Goal: Task Accomplishment & Management: Complete application form

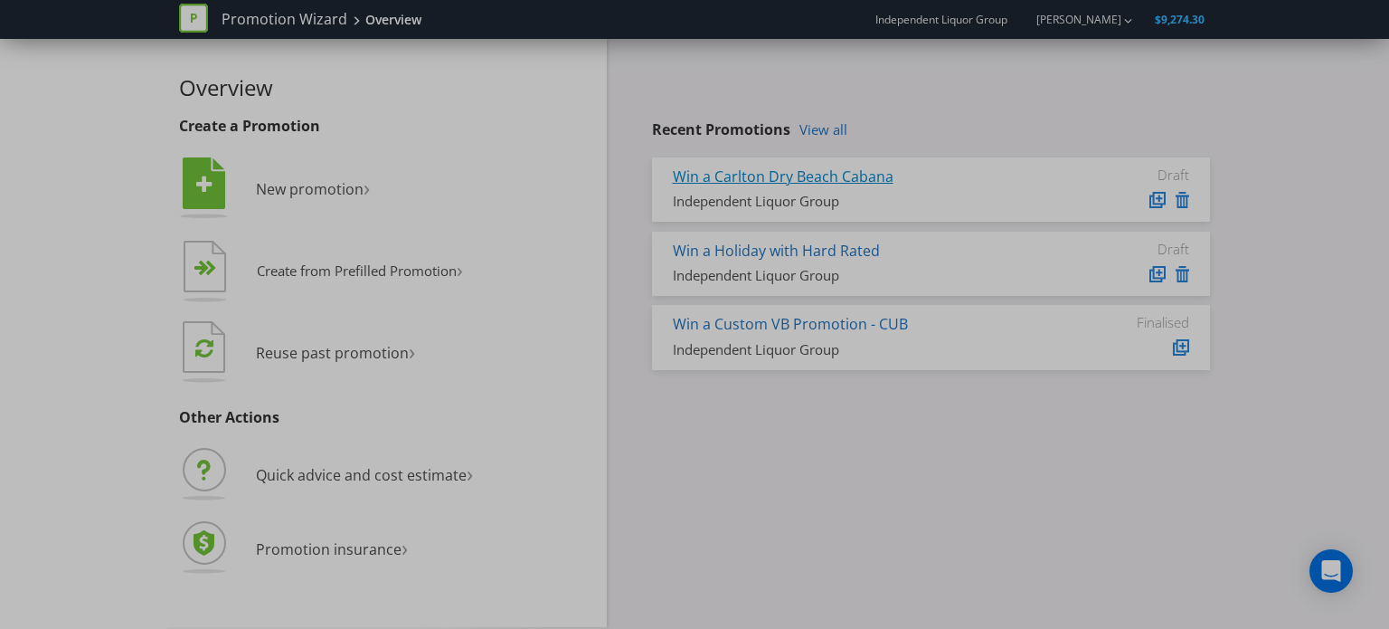
click at [797, 173] on link "Win a Carlton Dry Beach Cabana" at bounding box center [783, 176] width 221 height 20
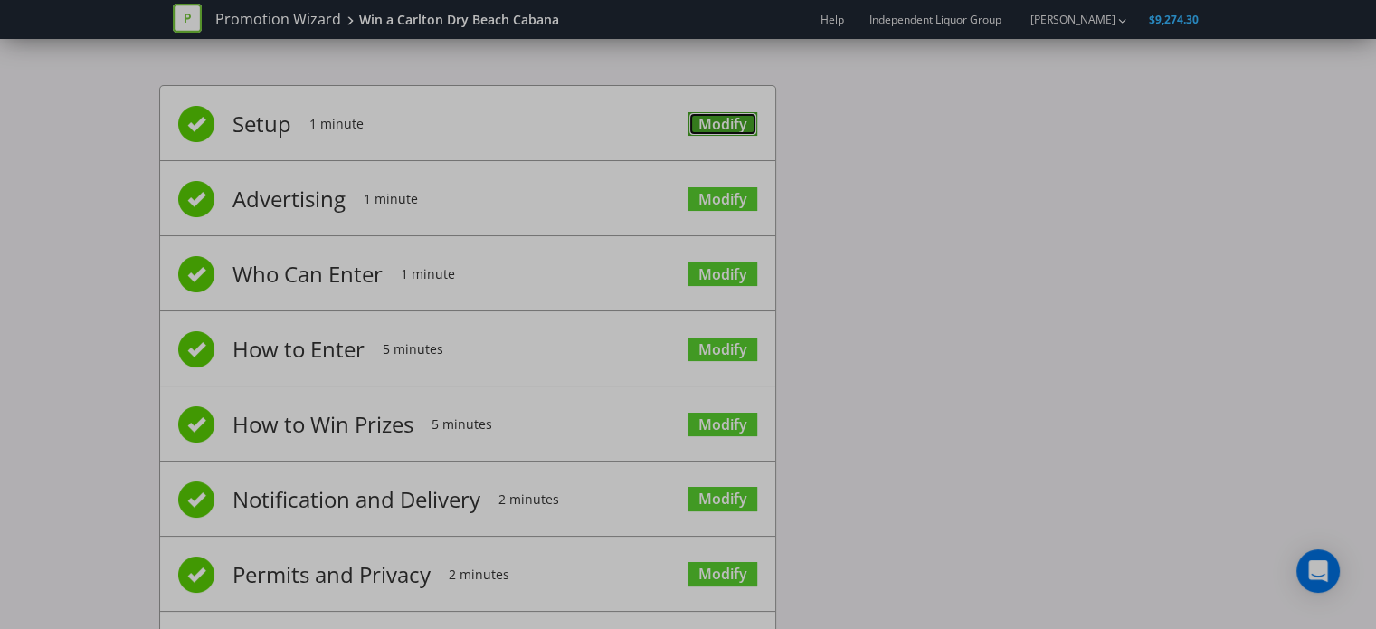
click at [734, 128] on link "Modify" at bounding box center [722, 124] width 69 height 24
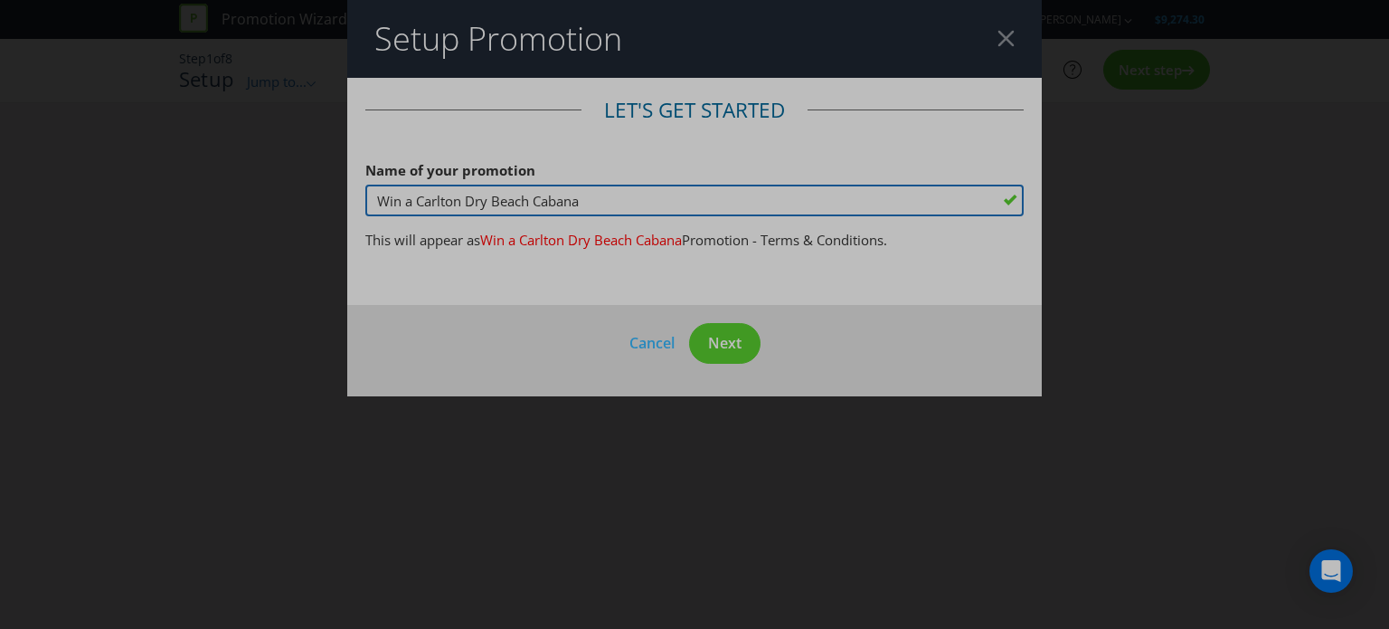
click at [635, 194] on input "Win a Carlton Dry Beach Cabana" at bounding box center [694, 201] width 658 height 32
drag, startPoint x: 639, startPoint y: 200, endPoint x: 492, endPoint y: 200, distance: 147.4
click at [492, 200] on input "Win a Carlton Dry Beach Cabana" at bounding box center [694, 201] width 658 height 32
type input "Win a Carlton Dry Summer Prize Pack"
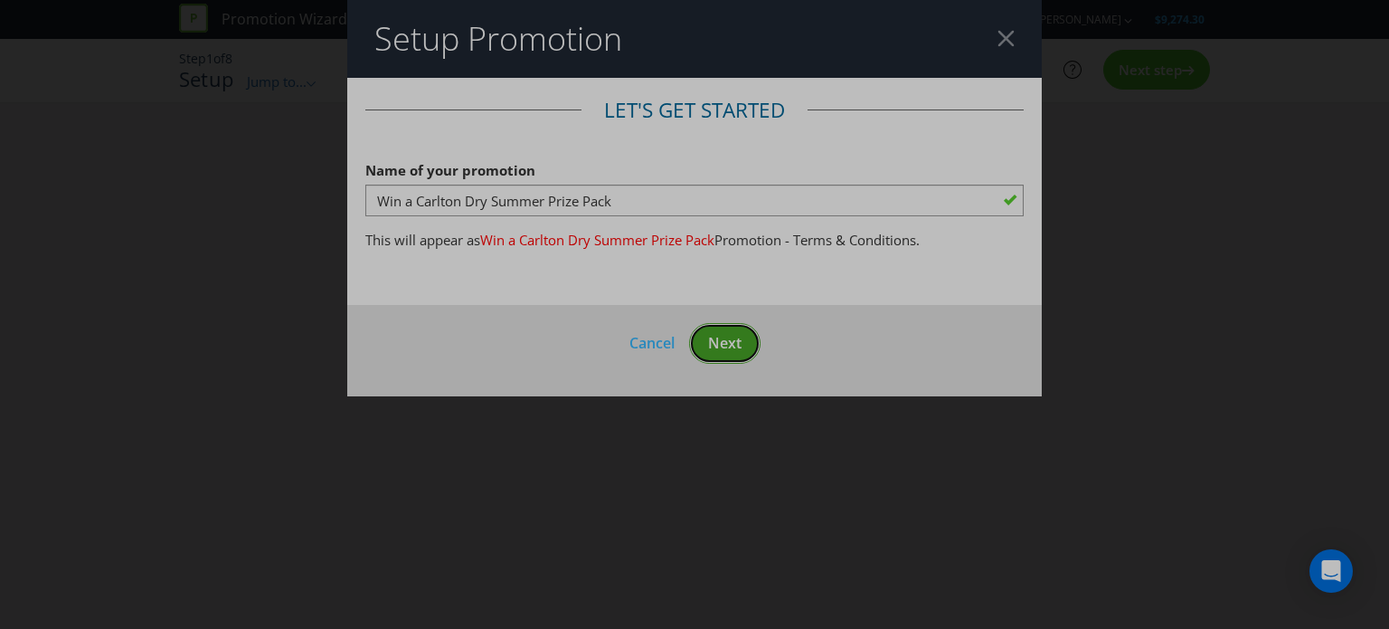
click at [717, 333] on span "Next" at bounding box center [724, 343] width 33 height 20
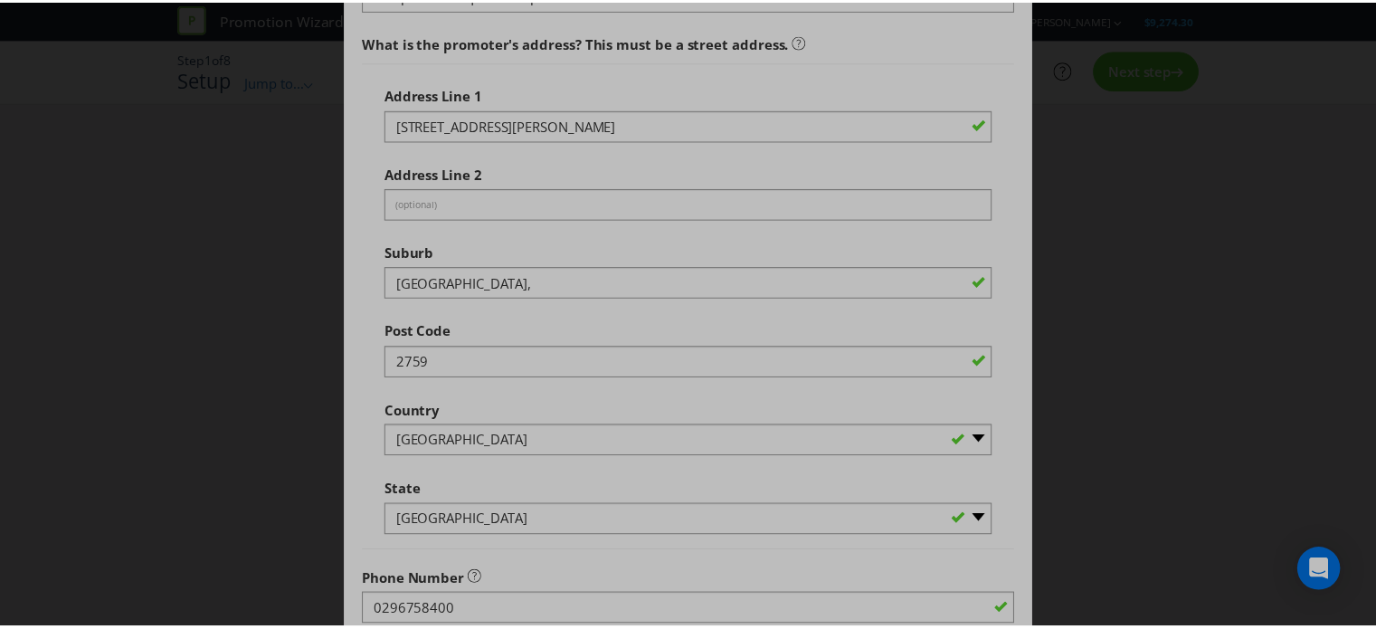
scroll to position [648, 0]
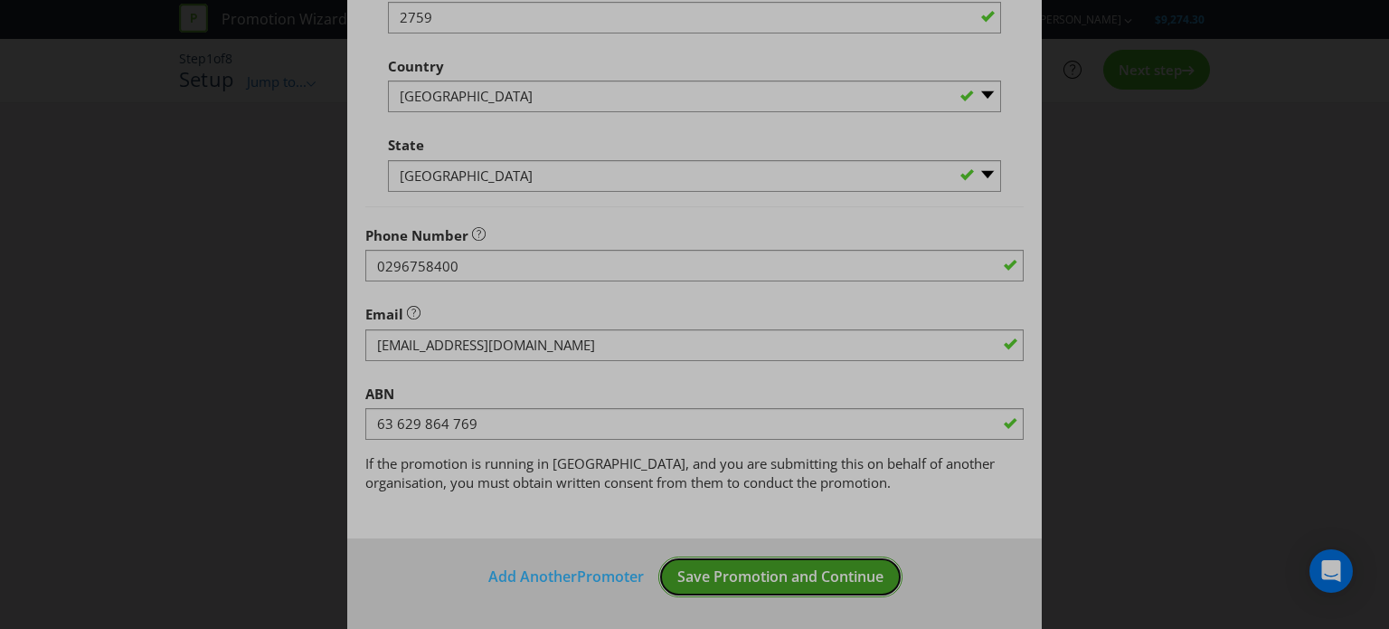
click at [810, 569] on span "Save Promotion and Continue" at bounding box center [780, 576] width 206 height 20
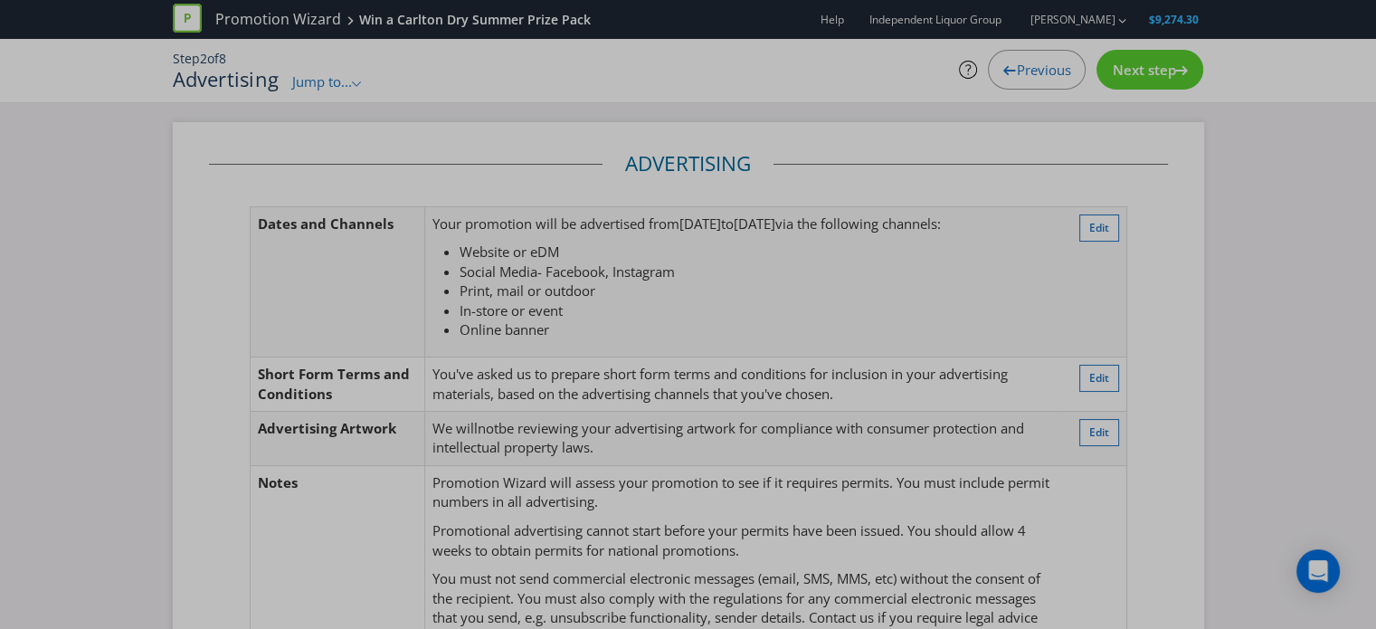
click at [1151, 75] on span "Next step" at bounding box center [1143, 70] width 63 height 18
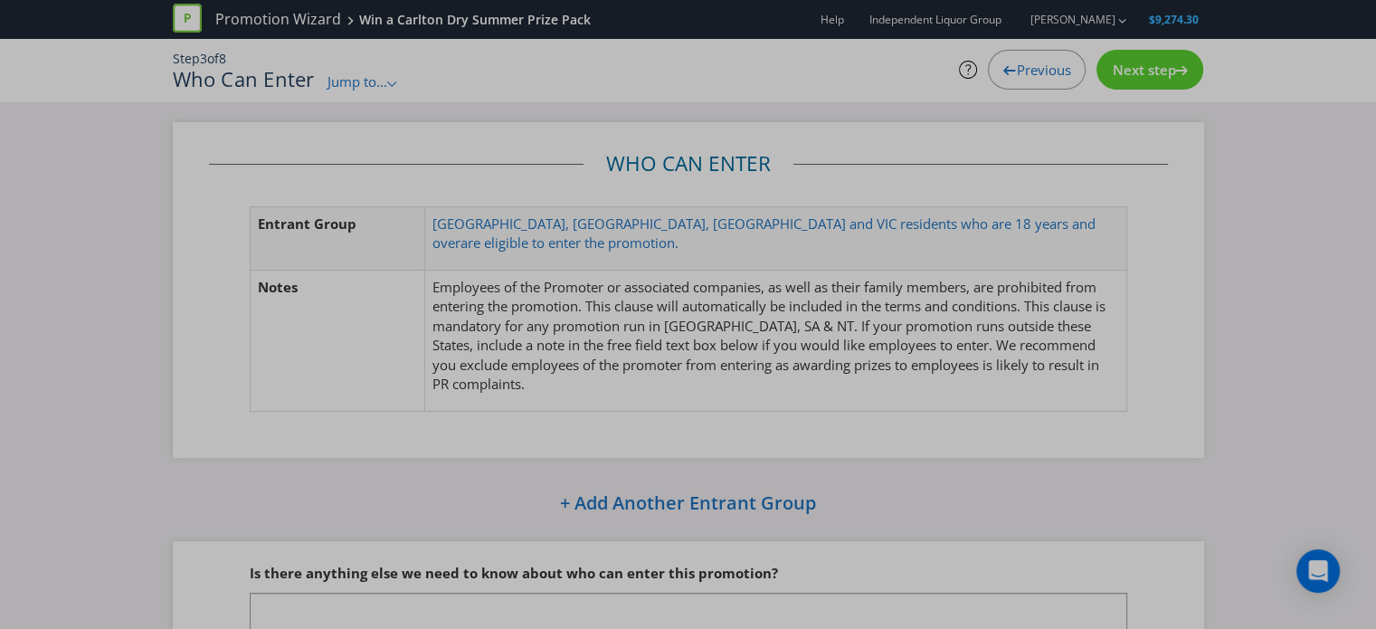
click at [1152, 76] on span "Next step" at bounding box center [1143, 70] width 63 height 18
click at [1153, 76] on span "Next step" at bounding box center [1143, 70] width 63 height 18
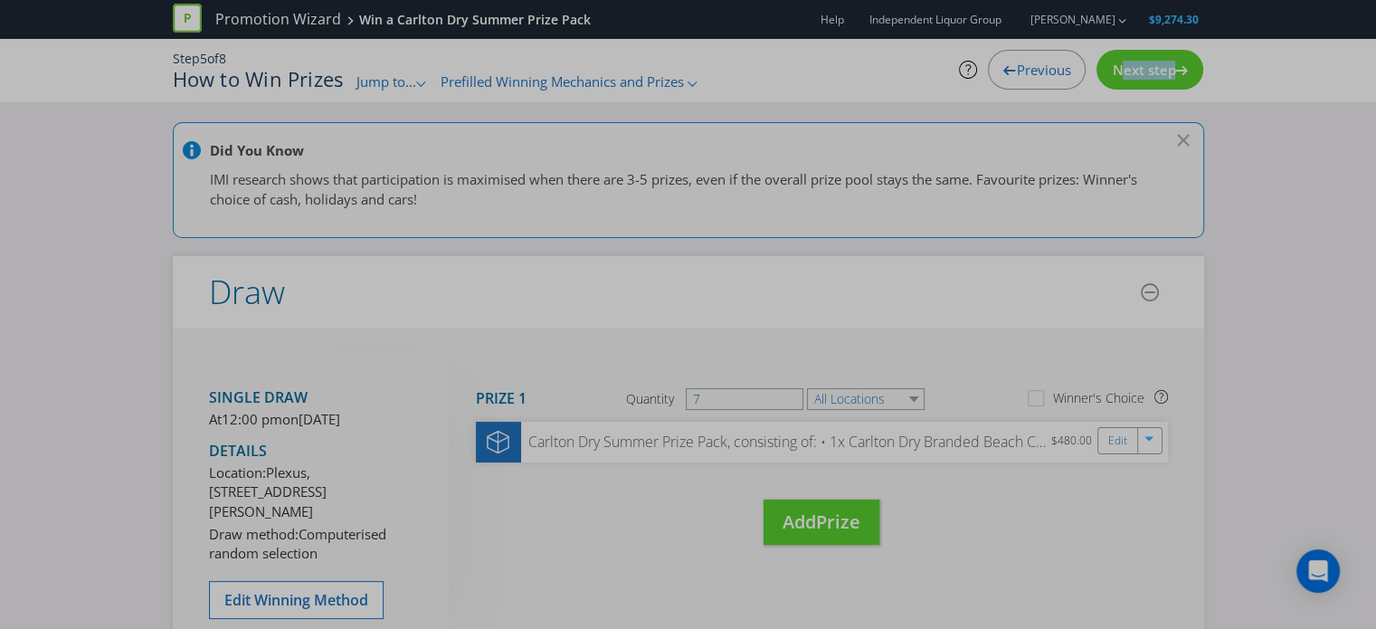
click at [1153, 76] on span "Next step" at bounding box center [1143, 70] width 63 height 18
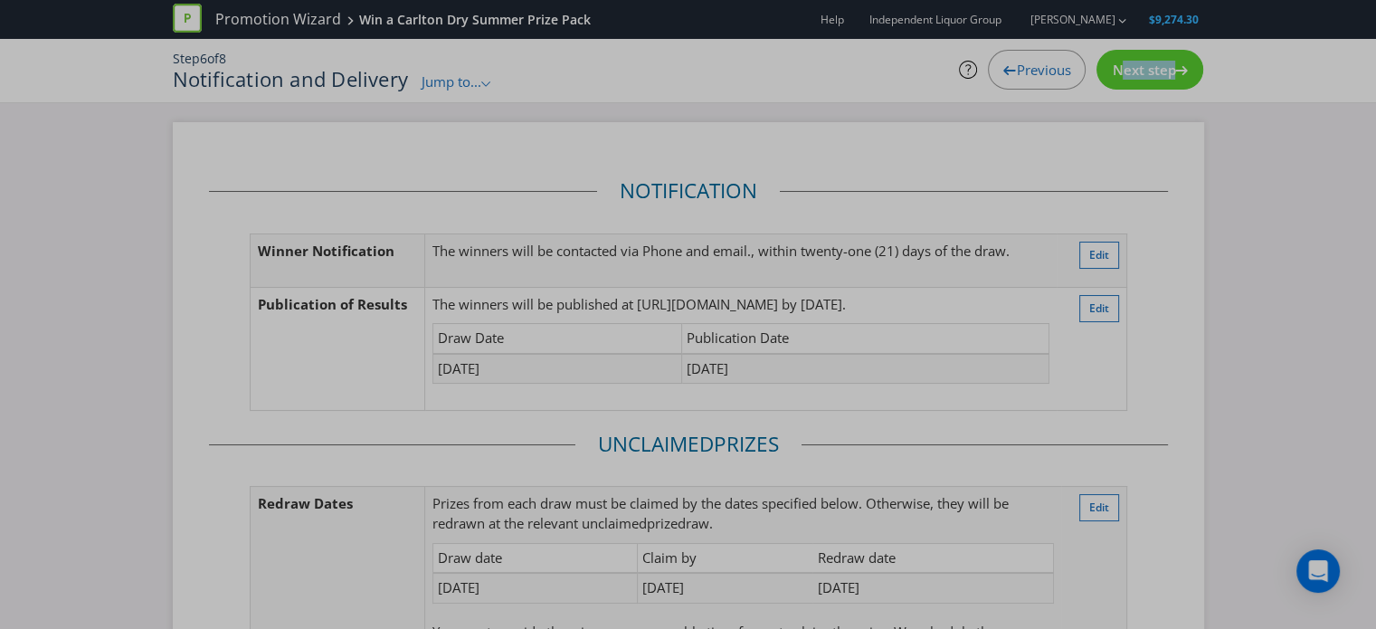
click at [1153, 76] on span "Next step" at bounding box center [1143, 70] width 63 height 18
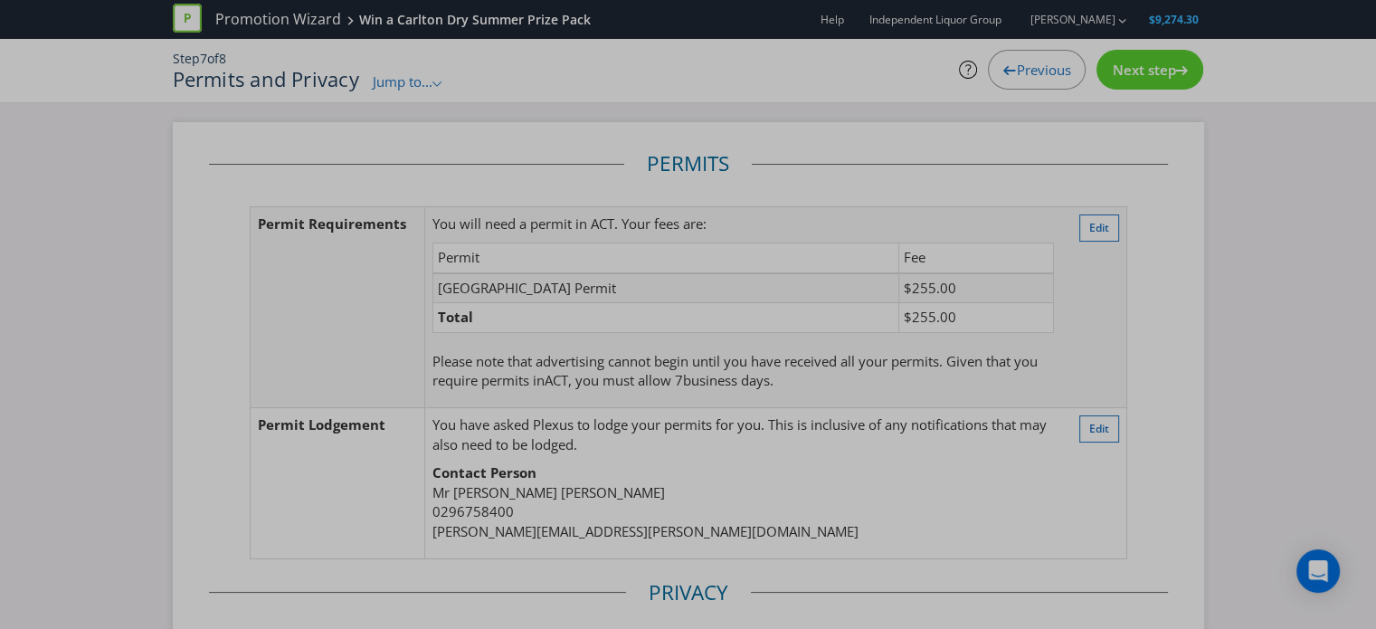
click at [1153, 76] on span "Next step" at bounding box center [1143, 70] width 63 height 18
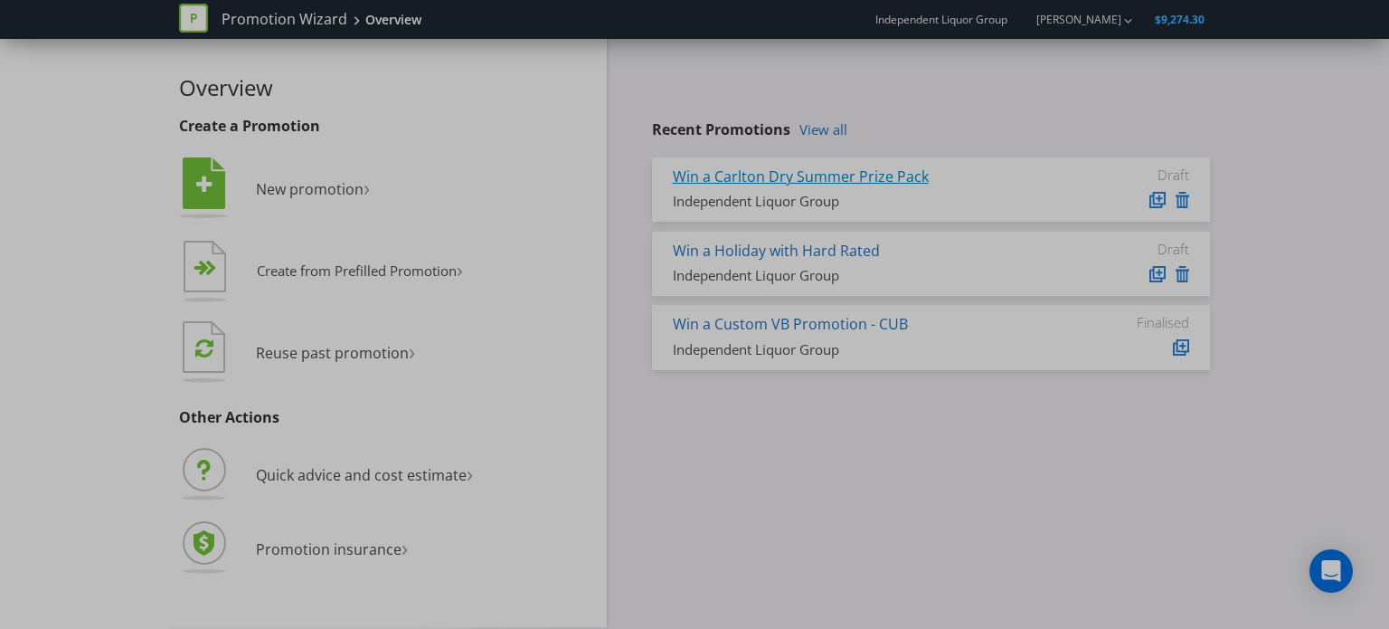
click at [838, 177] on link "Win a Carlton Dry Summer Prize Pack" at bounding box center [801, 176] width 256 height 20
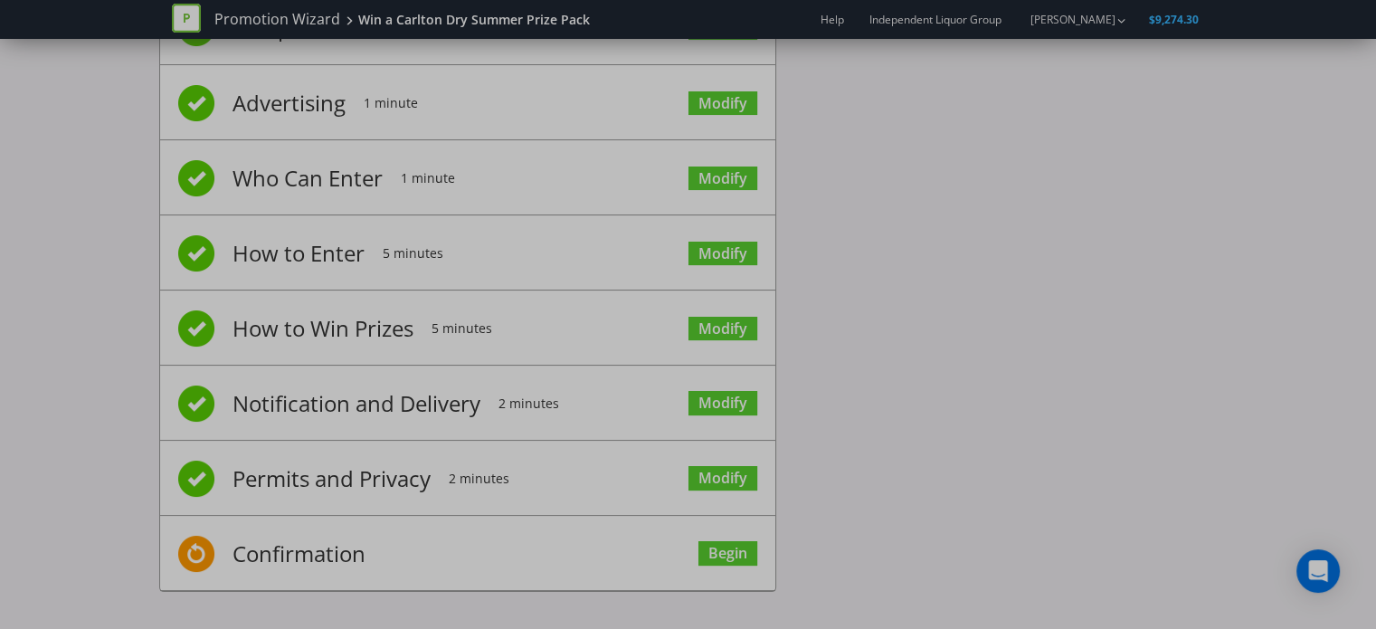
scroll to position [99, 0]
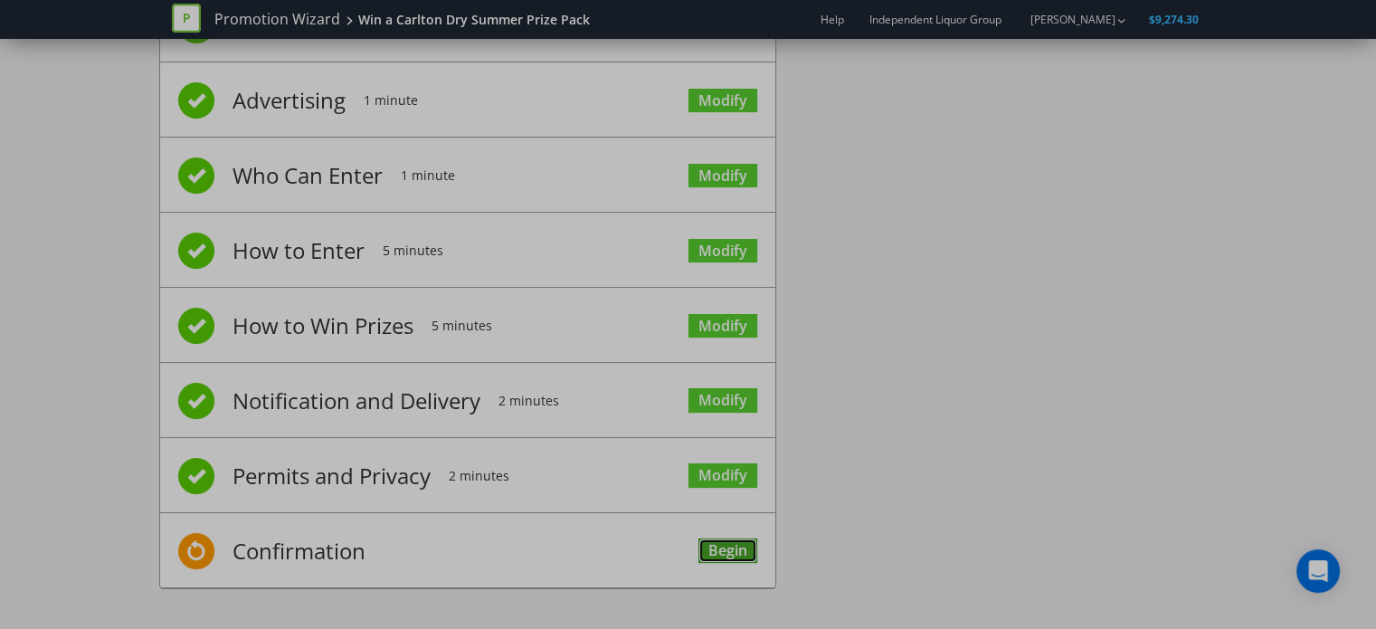
click at [753, 549] on link "Begin" at bounding box center [727, 550] width 59 height 24
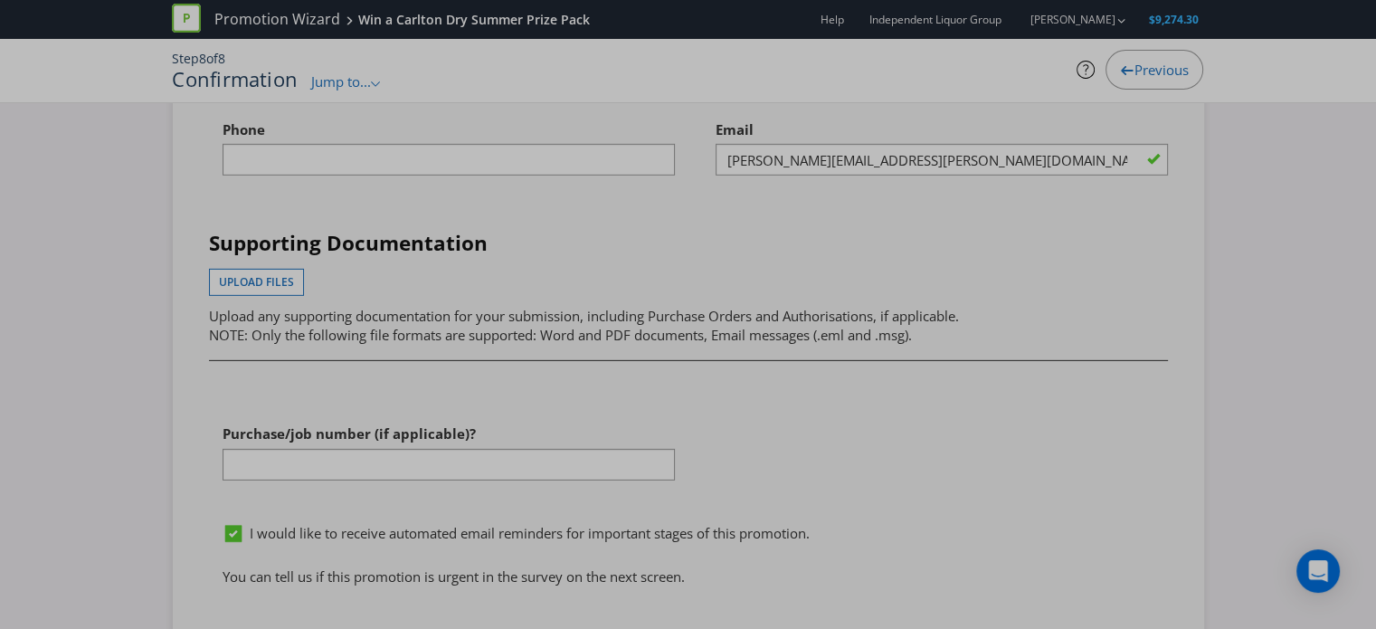
scroll to position [6050, 0]
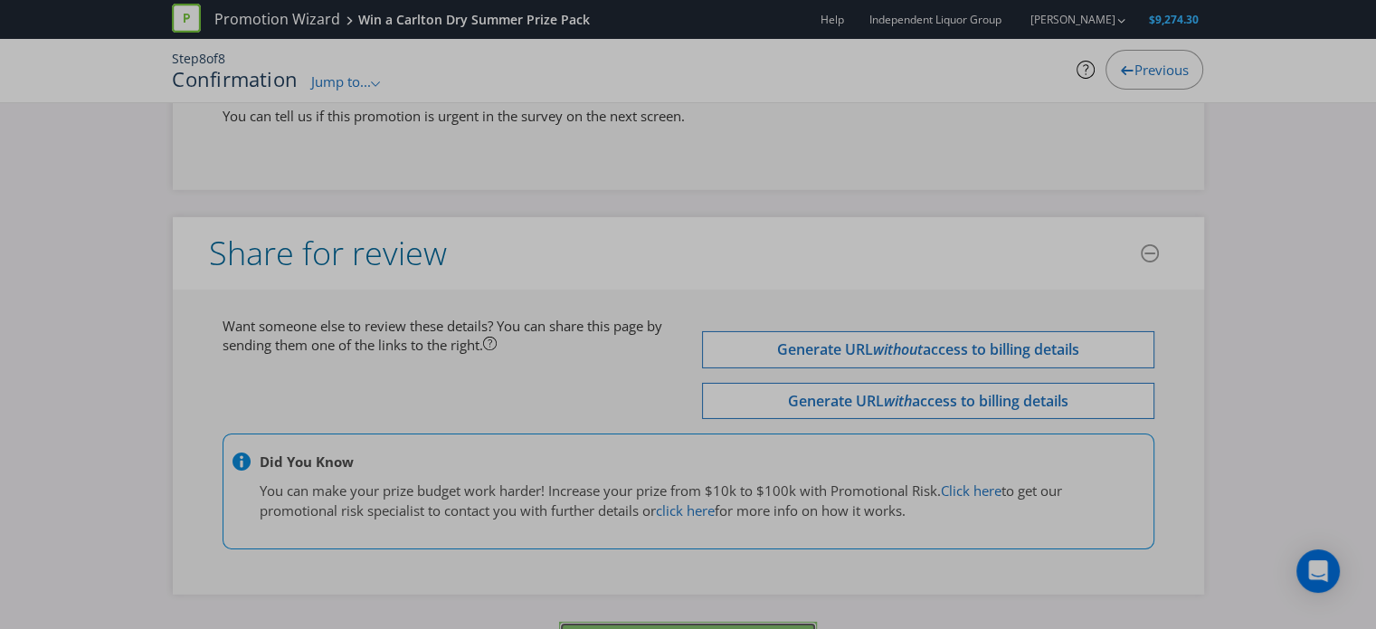
click at [706, 627] on span "Process Promotion" at bounding box center [688, 639] width 166 height 24
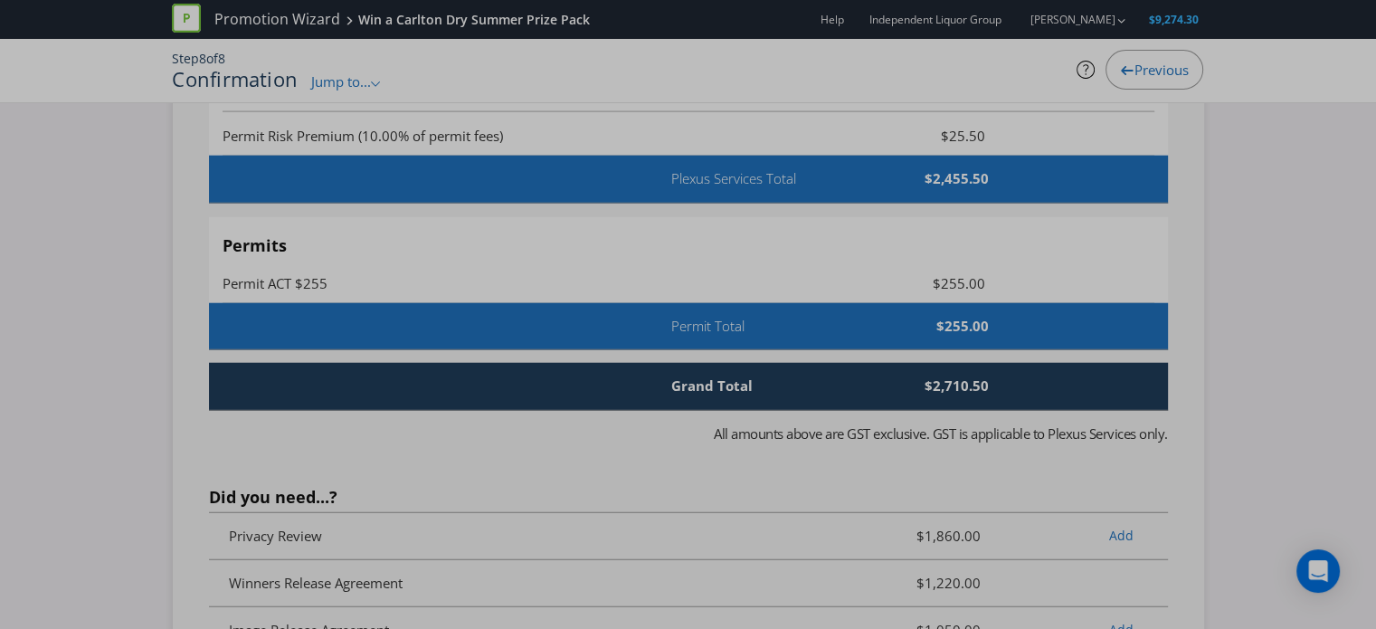
scroll to position [4648, 0]
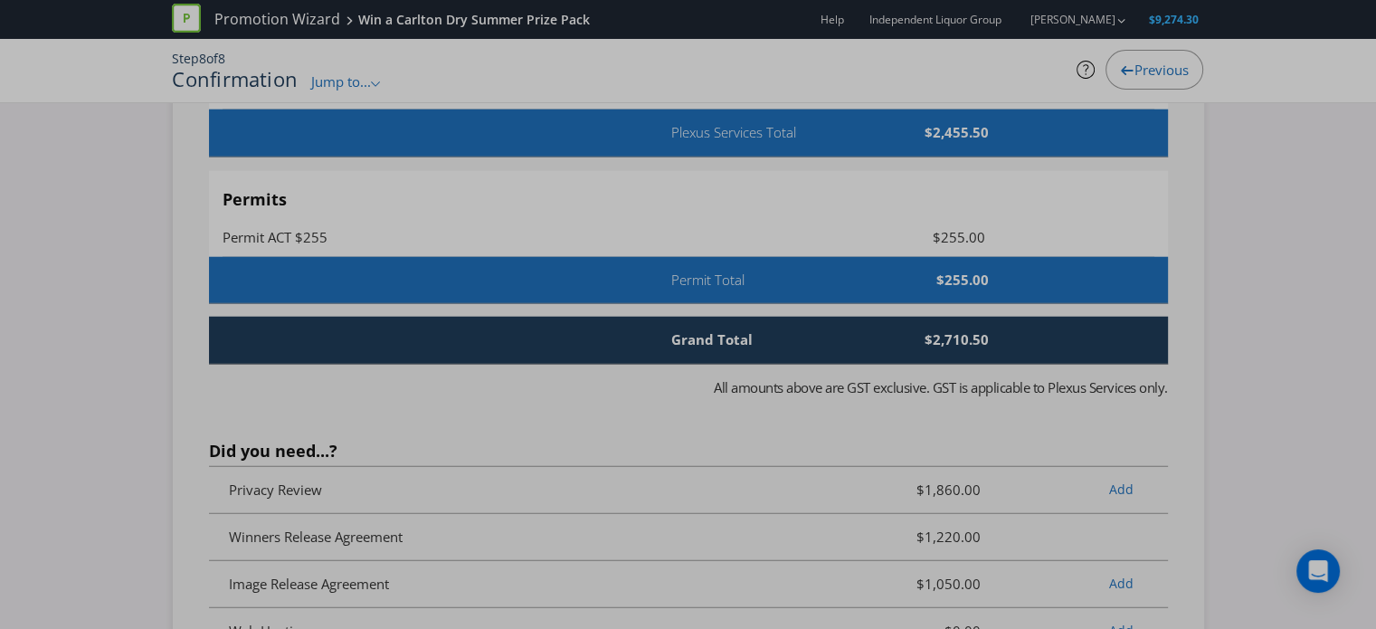
click at [773, 372] on fieldset "Services Summary Plexus Services Promotion Wizard Terms & Conditions $1,035.00 …" at bounding box center [688, 330] width 959 height 1079
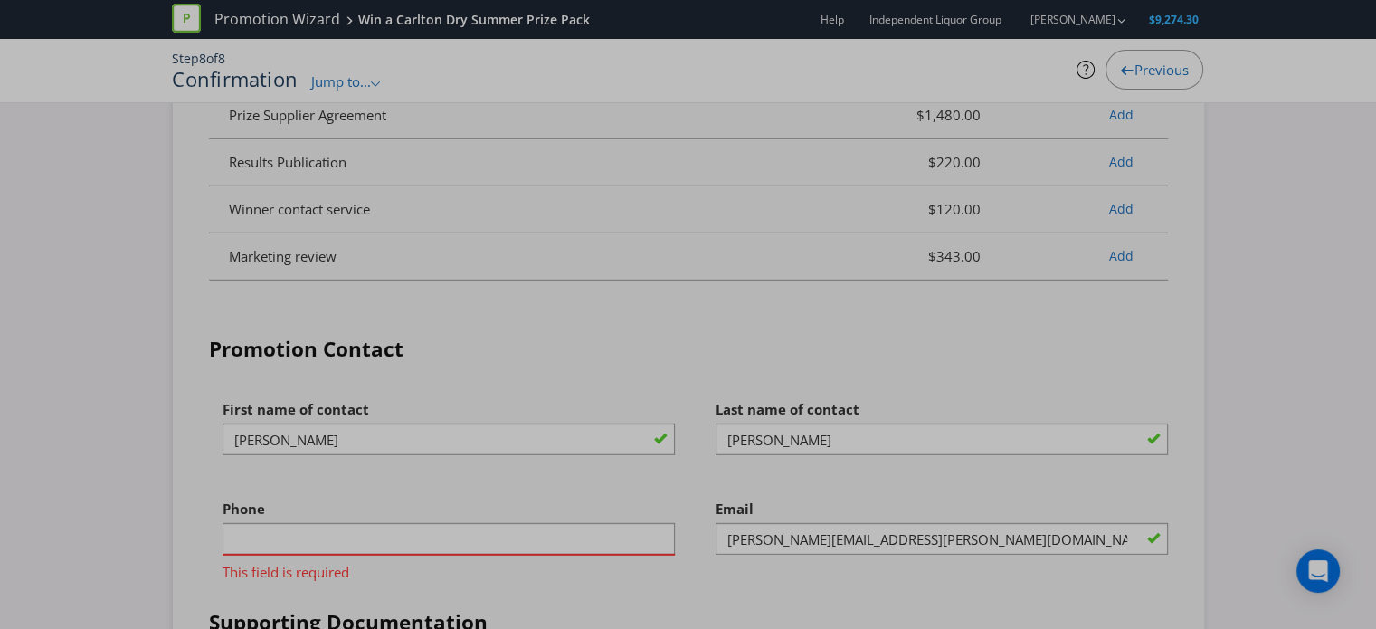
scroll to position [5281, 0]
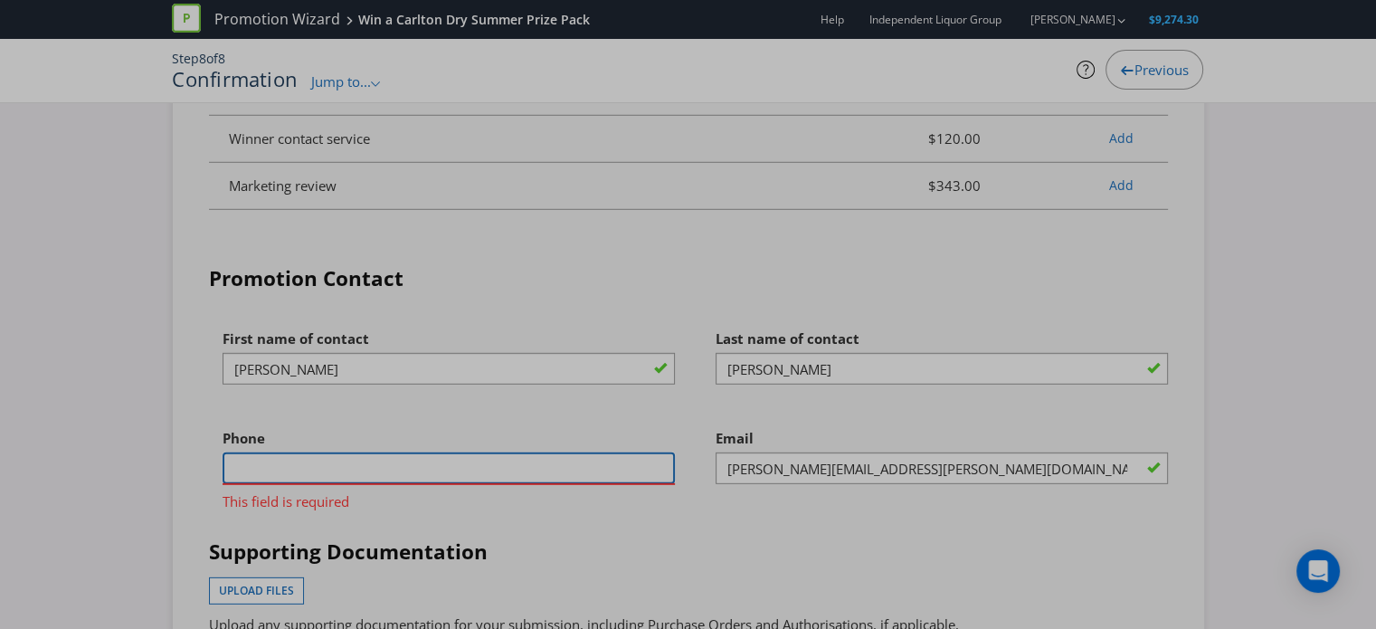
click at [457, 452] on input "text" at bounding box center [449, 468] width 452 height 32
type input "0296758400"
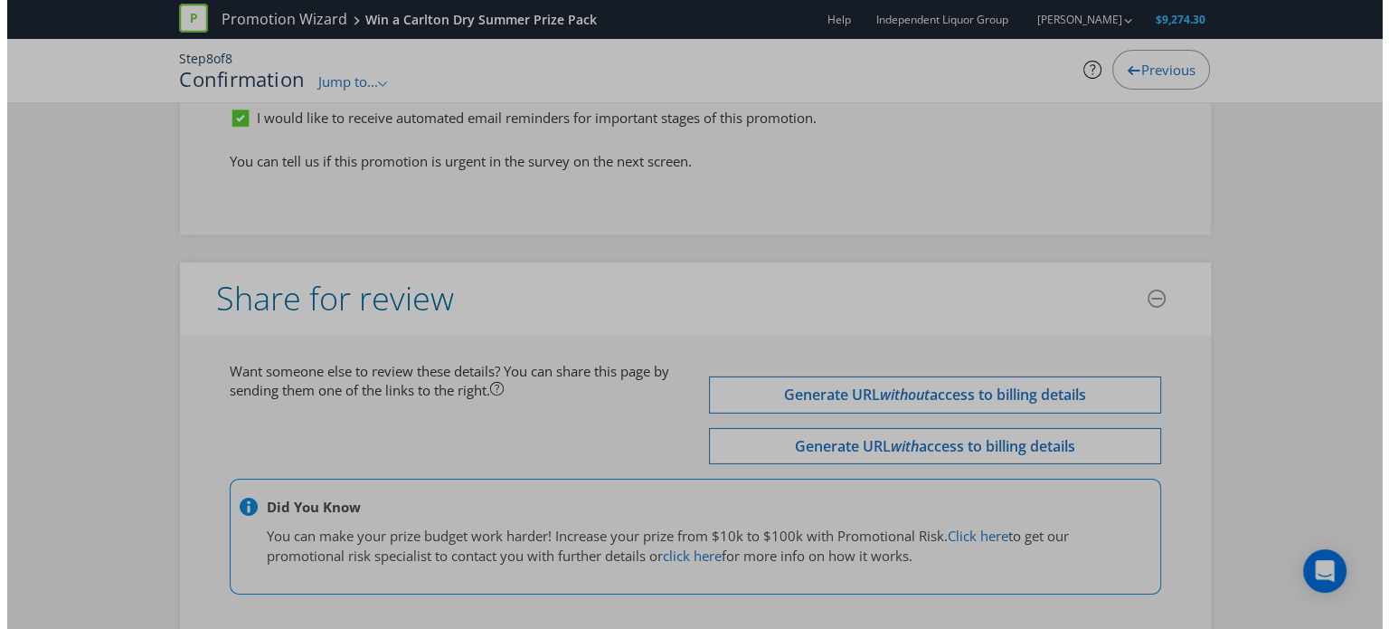
scroll to position [6050, 0]
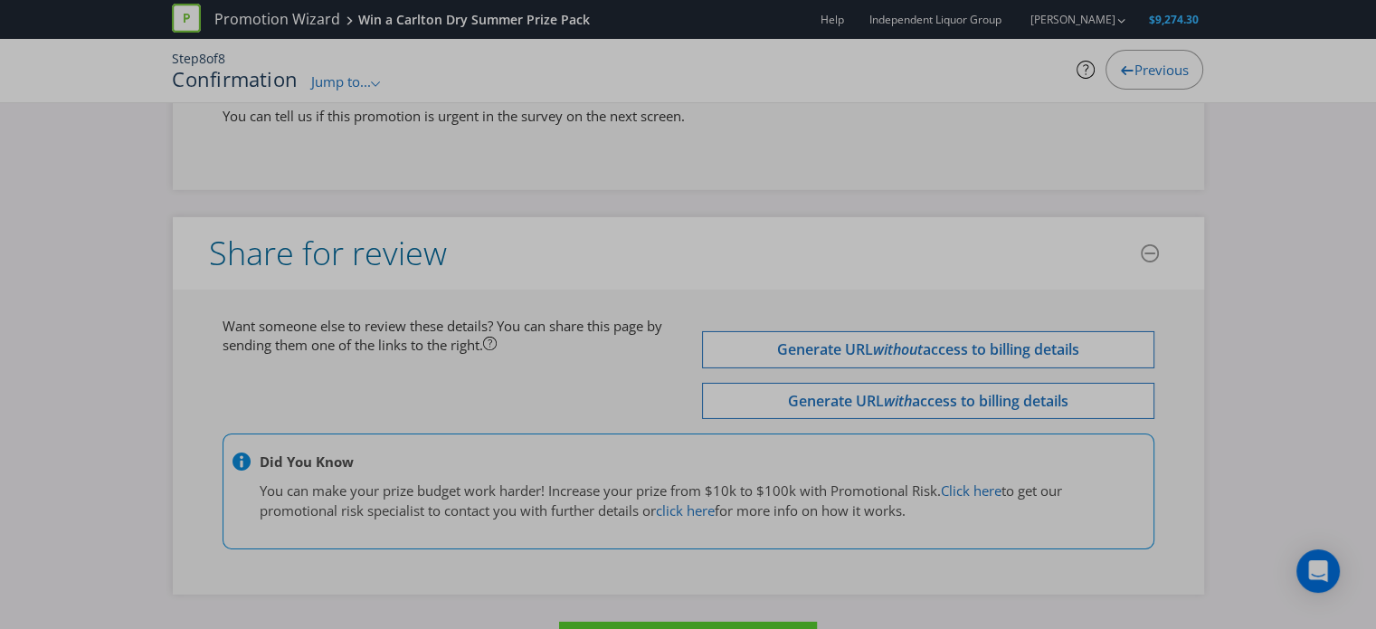
click at [459, 524] on div "Want someone else to review these details? You can share this page by sending t…" at bounding box center [688, 441] width 1031 height 305
click at [608, 621] on button "Process Promotion" at bounding box center [688, 640] width 258 height 39
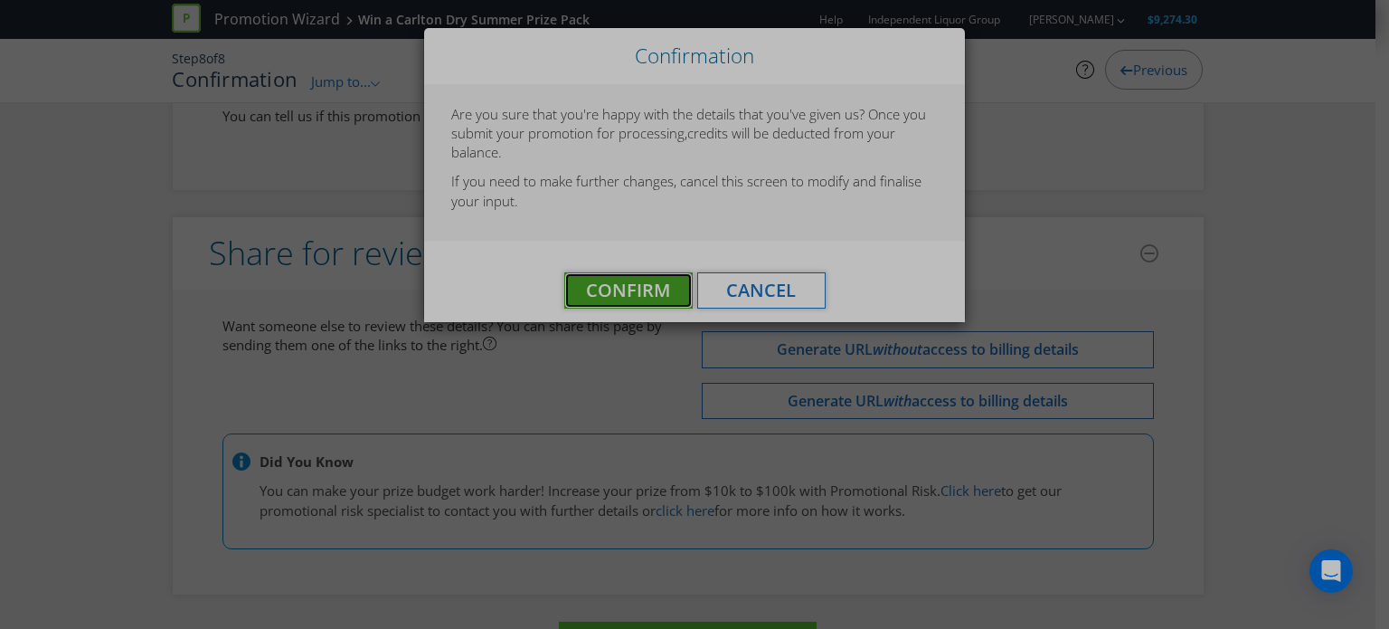
click at [663, 298] on span "Confirm" at bounding box center [628, 290] width 84 height 24
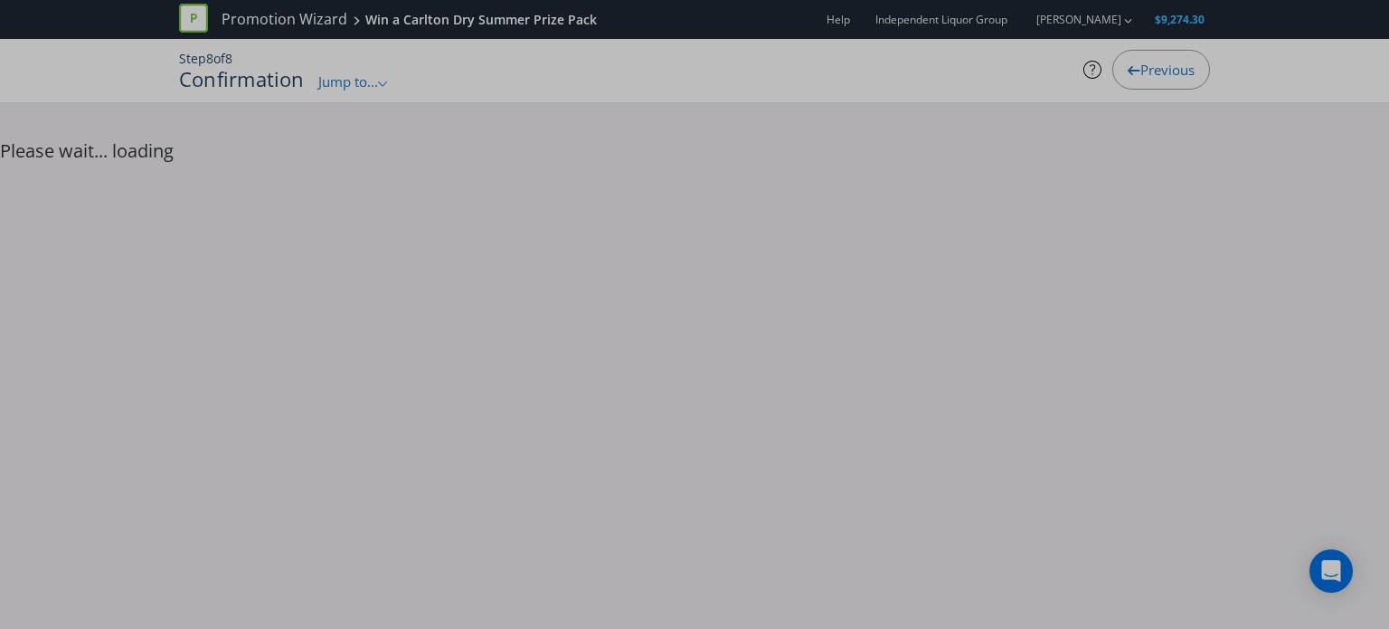
scroll to position [0, 0]
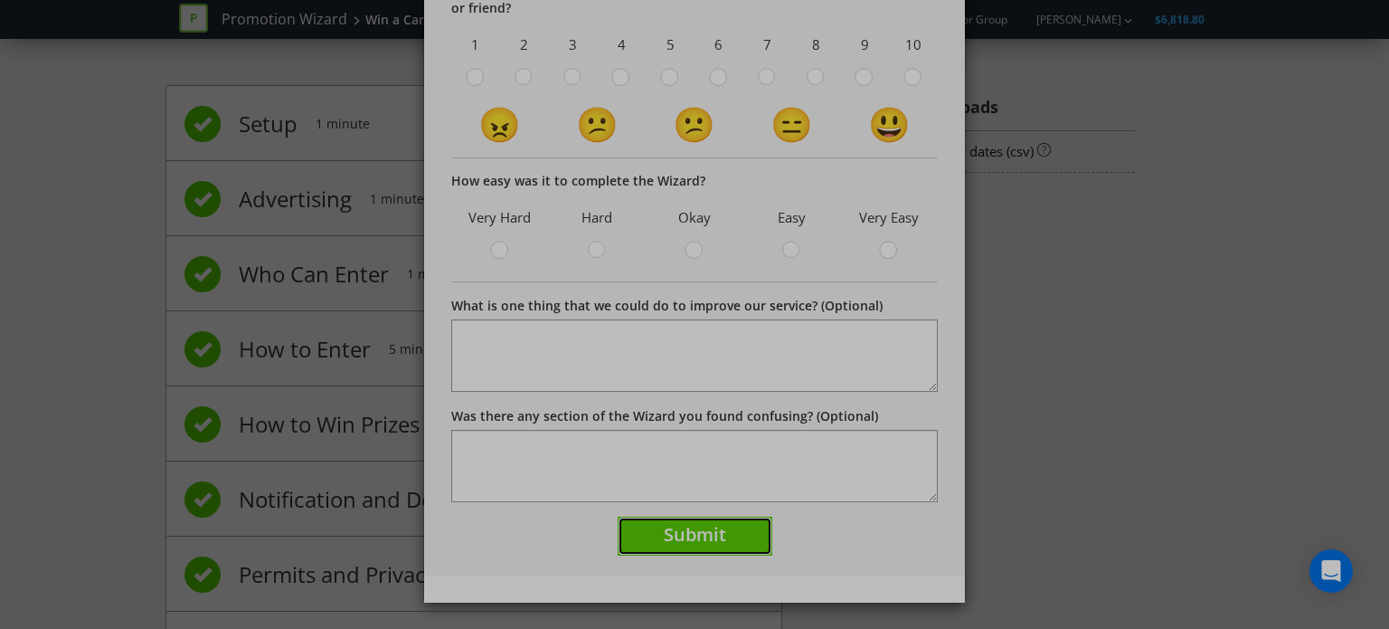
click at [706, 535] on span "Submit" at bounding box center [695, 534] width 62 height 24
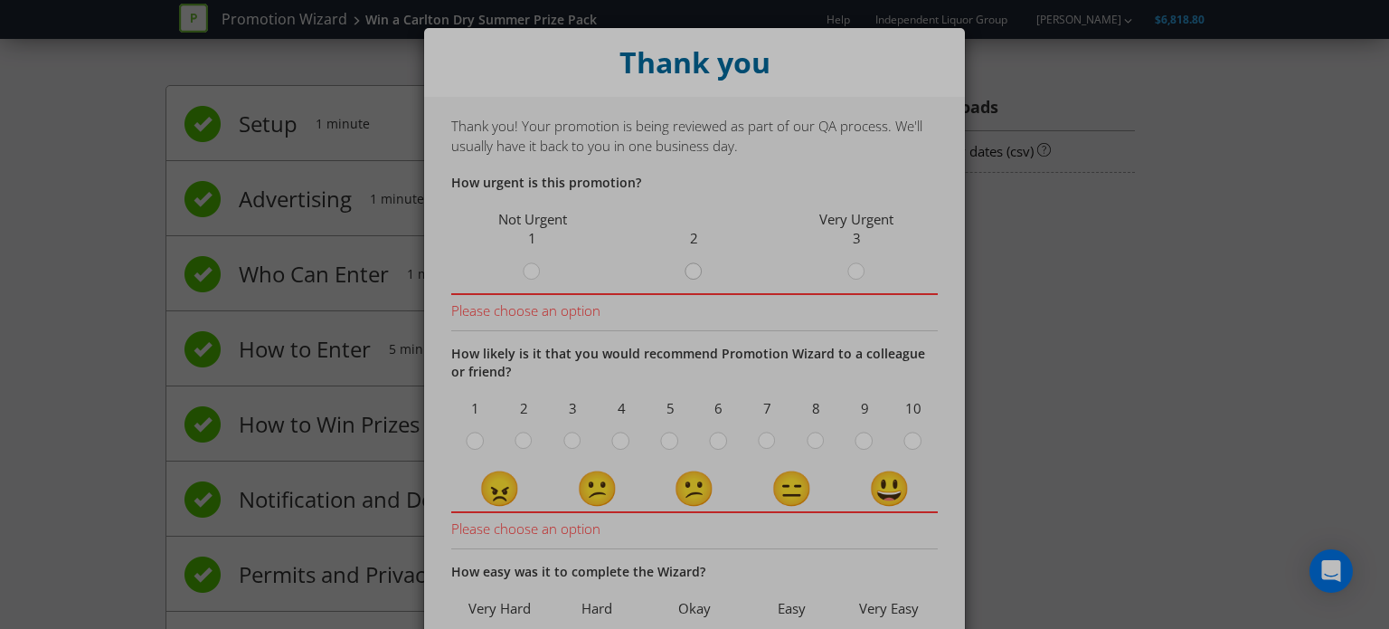
click at [694, 270] on circle at bounding box center [694, 271] width 16 height 16
click at [0, 0] on input "radio" at bounding box center [0, 0] width 0 height 0
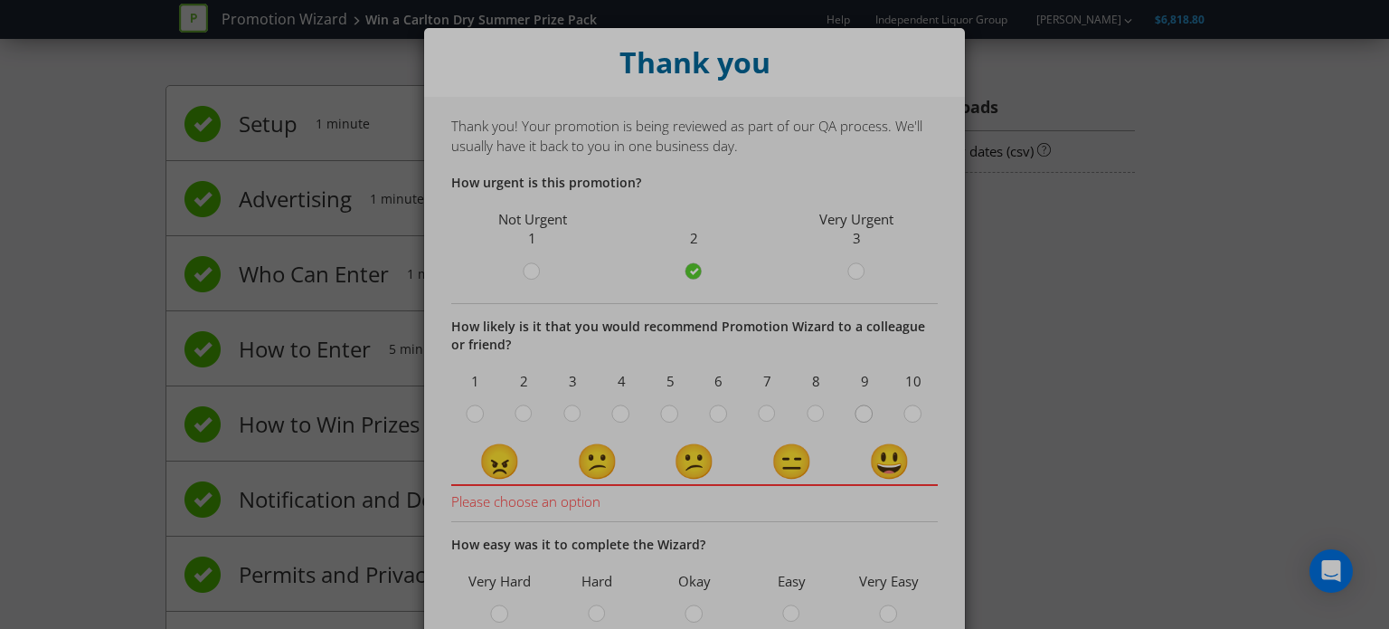
click at [855, 421] on icon at bounding box center [864, 413] width 18 height 18
click at [0, 0] on input "radio" at bounding box center [0, 0] width 0 height 0
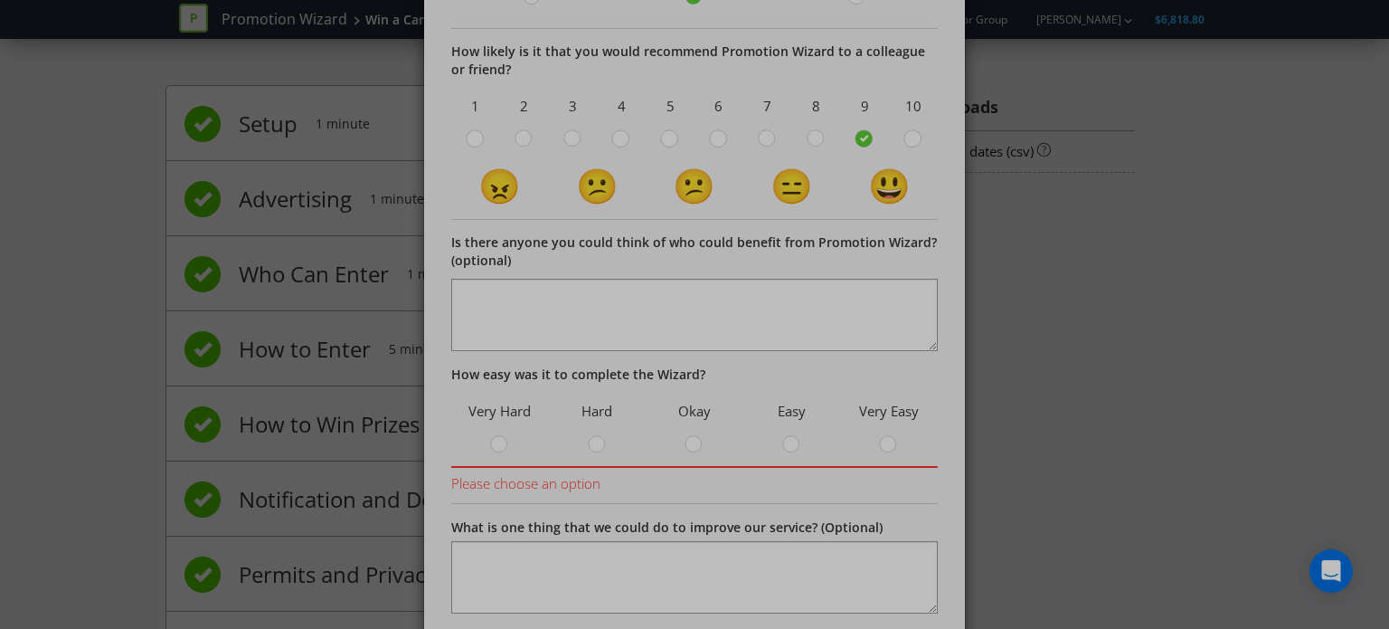
scroll to position [362, 0]
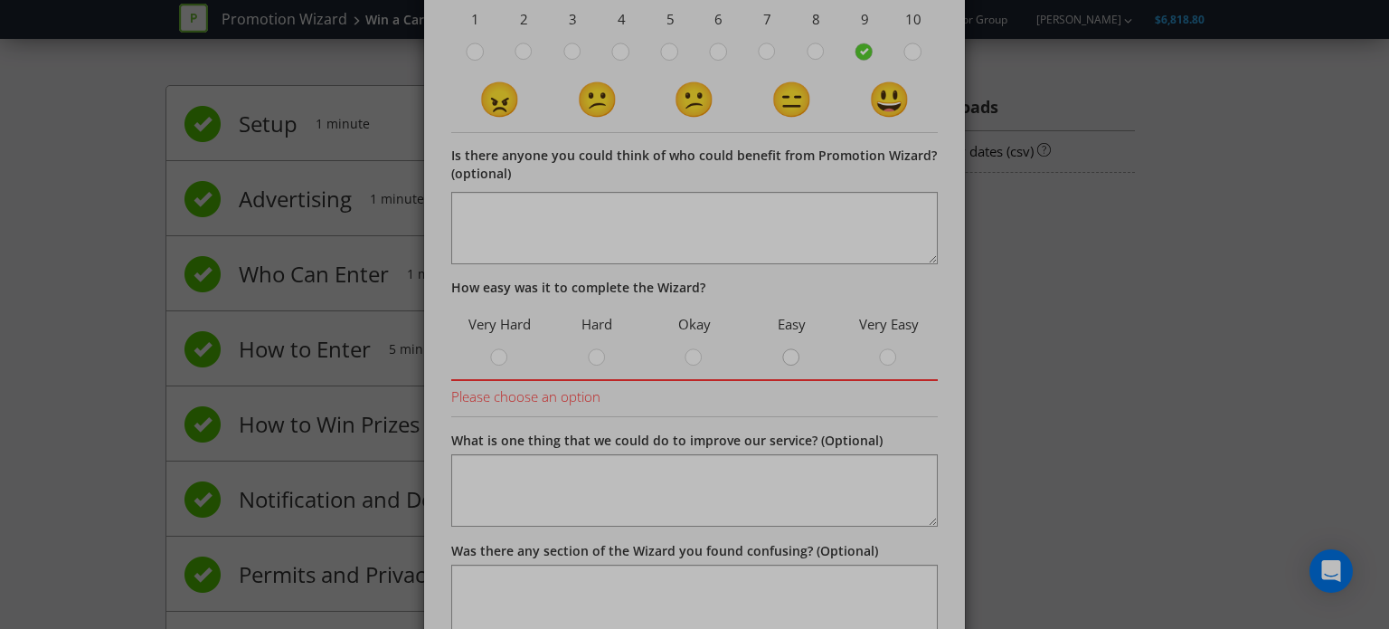
click at [785, 361] on circle at bounding box center [791, 357] width 16 height 16
click at [0, 0] on input "radio" at bounding box center [0, 0] width 0 height 0
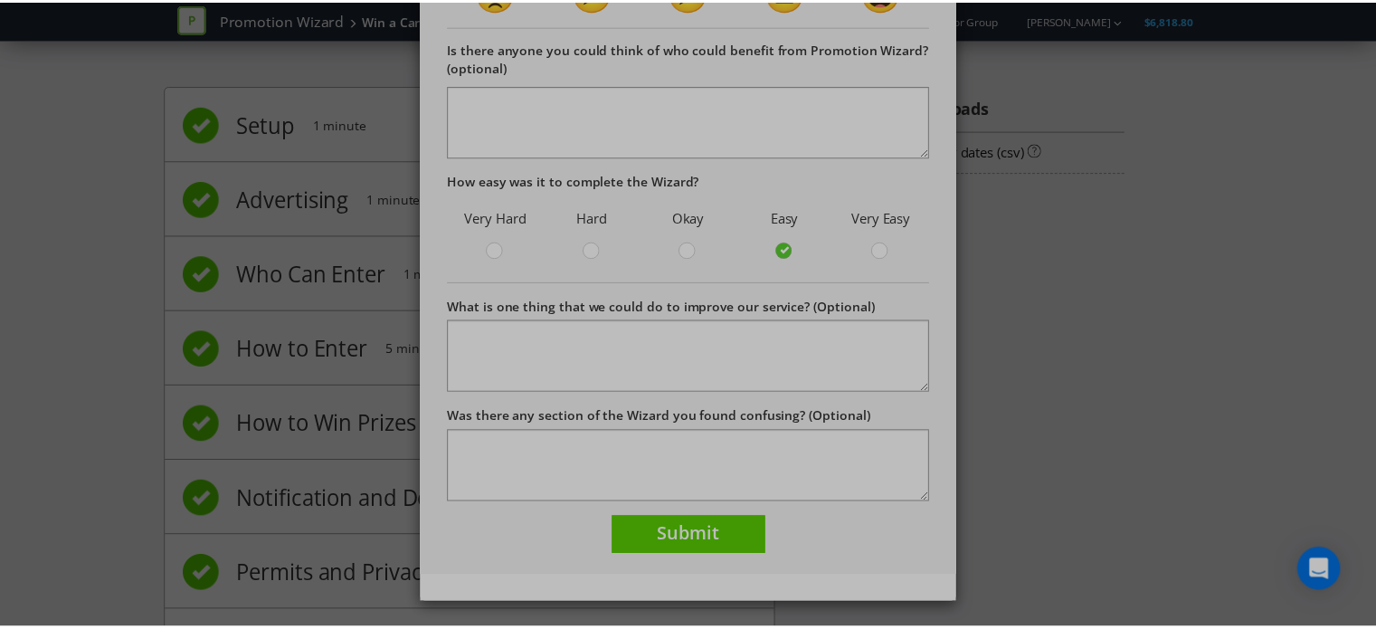
scroll to position [469, 0]
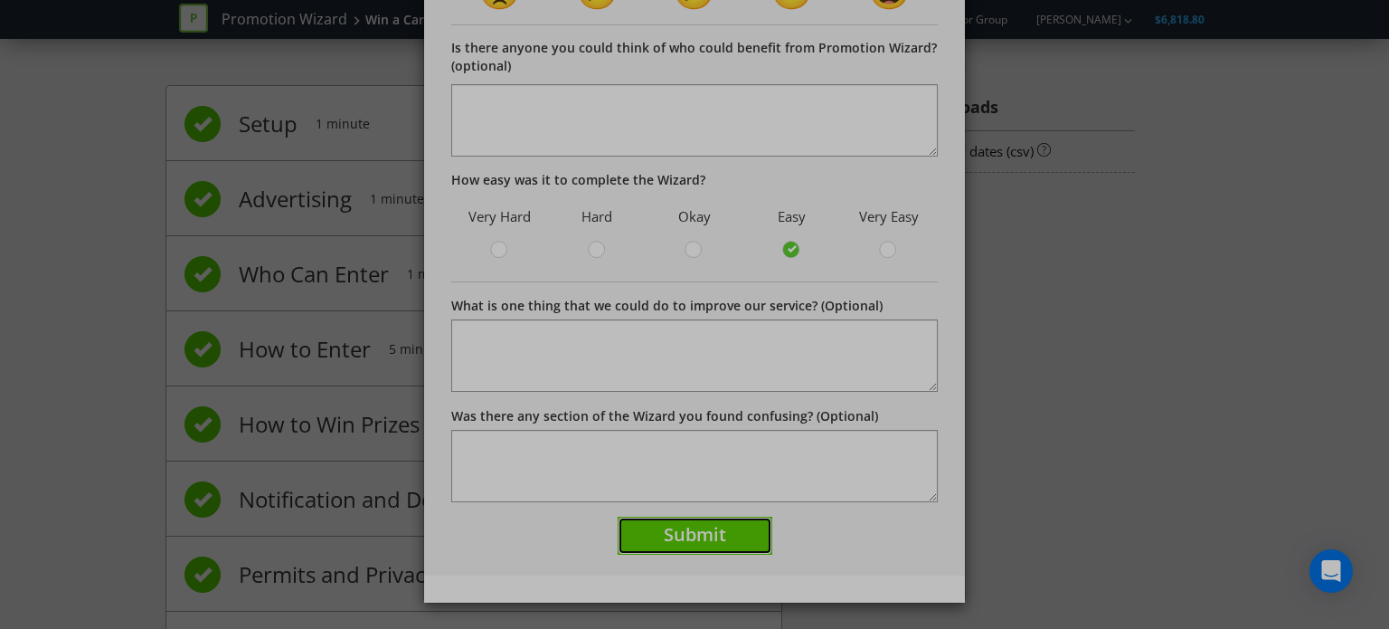
click at [702, 529] on span "Submit" at bounding box center [695, 534] width 62 height 24
